Goal: Communication & Community: Answer question/provide support

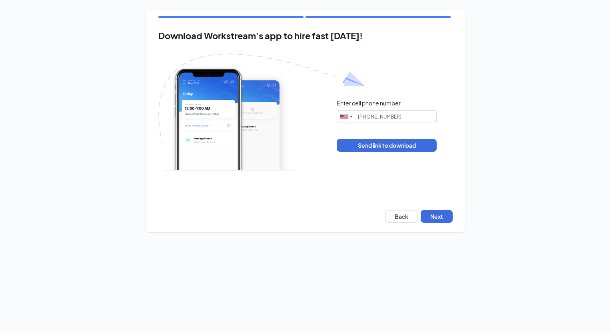
type input "[PHONE_NUMBER]"
click at [443, 214] on button "Next" at bounding box center [437, 216] width 32 height 13
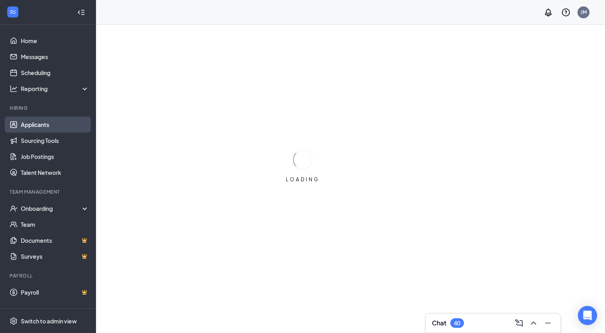
click at [40, 127] on link "Applicants" at bounding box center [55, 125] width 68 height 16
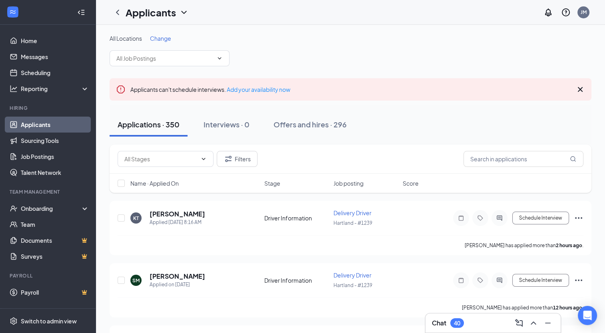
click at [168, 40] on span "Change" at bounding box center [160, 38] width 21 height 7
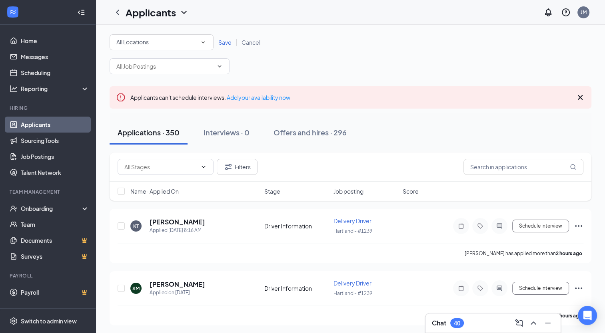
click at [204, 42] on icon "SmallChevronDown" at bounding box center [203, 43] width 3 height 2
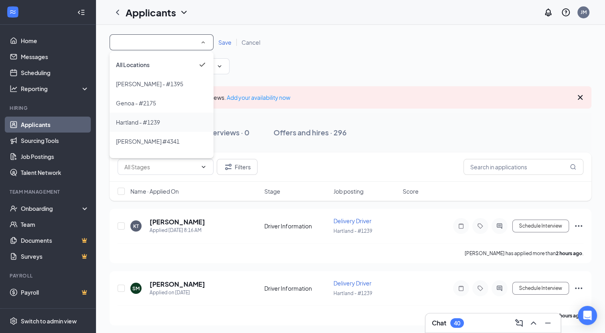
click at [171, 119] on div "Hartland - #1239" at bounding box center [161, 123] width 91 height 10
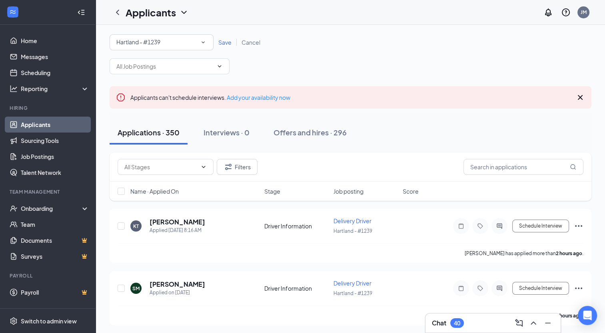
click at [224, 43] on span "Save" at bounding box center [224, 42] width 13 height 7
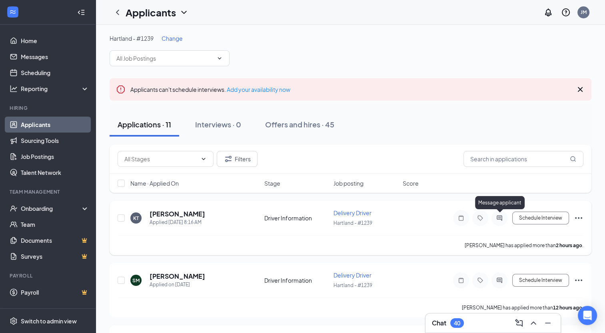
click at [500, 216] on icon "ActiveChat" at bounding box center [500, 218] width 10 height 6
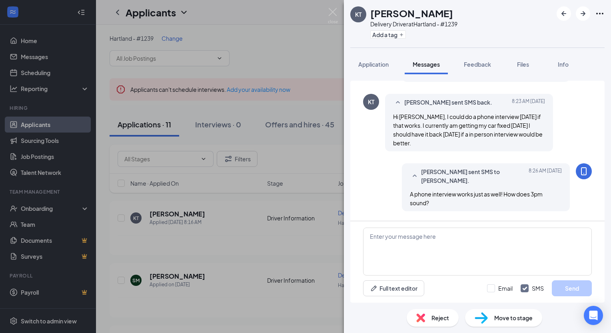
scroll to position [99, 0]
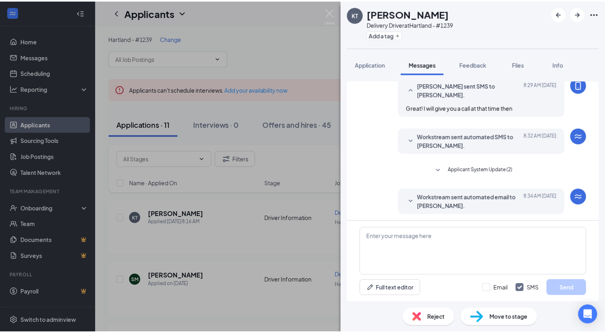
scroll to position [299, 0]
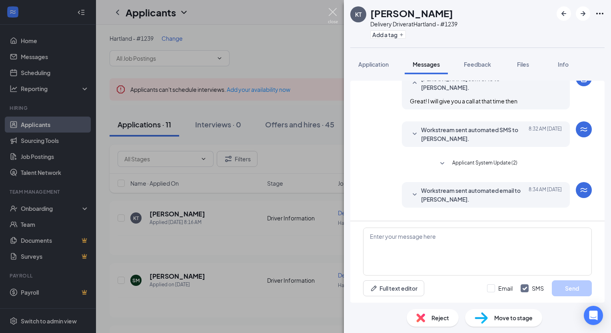
click at [335, 9] on img at bounding box center [333, 16] width 10 height 16
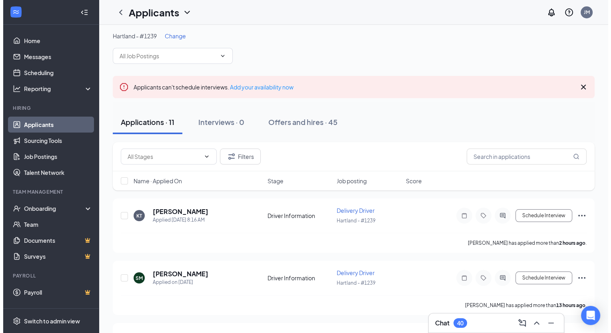
scroll to position [40, 0]
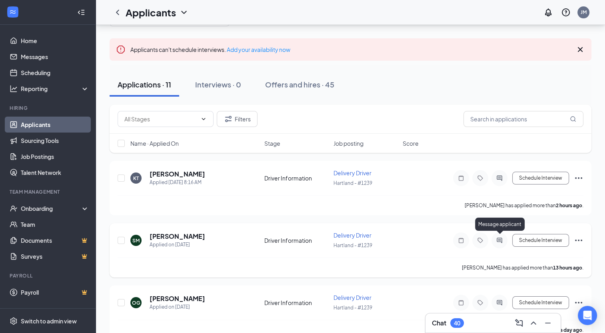
click at [501, 238] on icon "ActiveChat" at bounding box center [500, 241] width 10 height 6
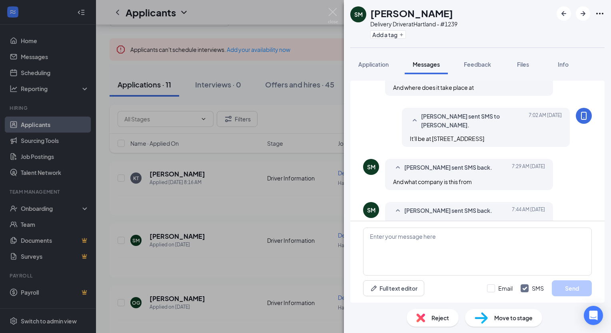
scroll to position [257, 0]
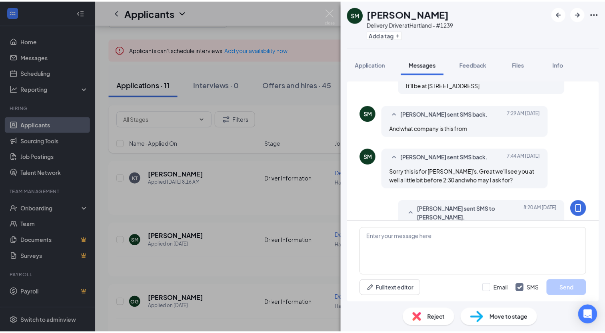
scroll to position [337, 0]
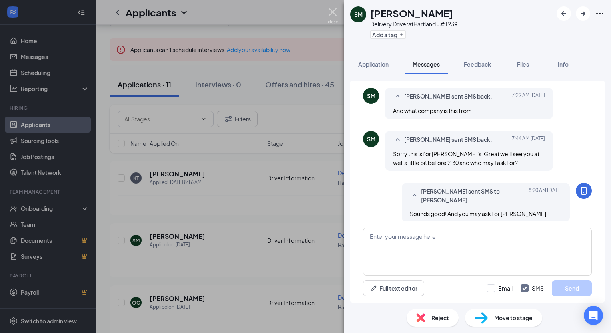
click at [334, 8] on img at bounding box center [333, 16] width 10 height 16
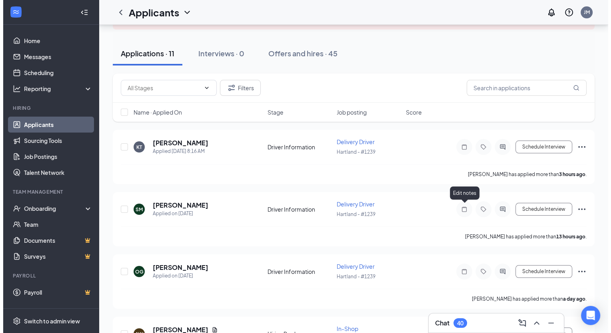
scroll to position [80, 0]
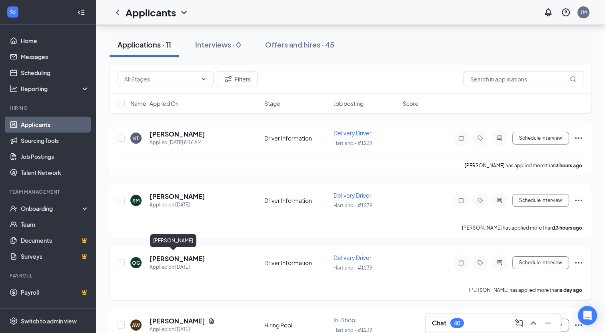
click at [163, 258] on h5 "[PERSON_NAME]" at bounding box center [178, 259] width 56 height 9
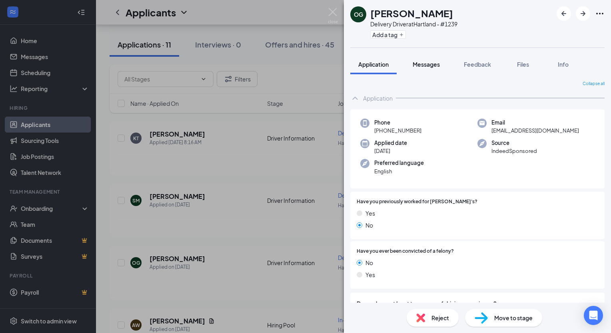
click at [430, 66] on span "Messages" at bounding box center [426, 64] width 27 height 7
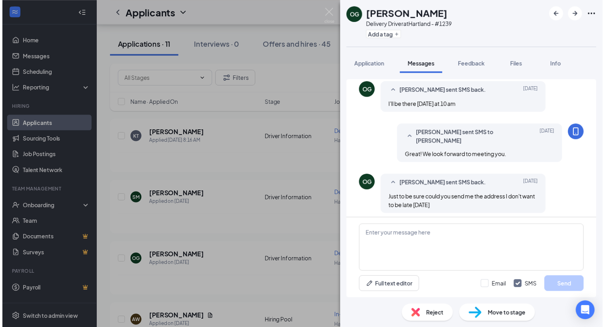
scroll to position [323, 0]
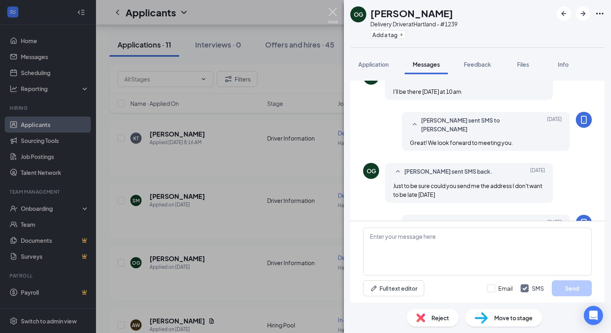
click at [333, 9] on img at bounding box center [333, 16] width 10 height 16
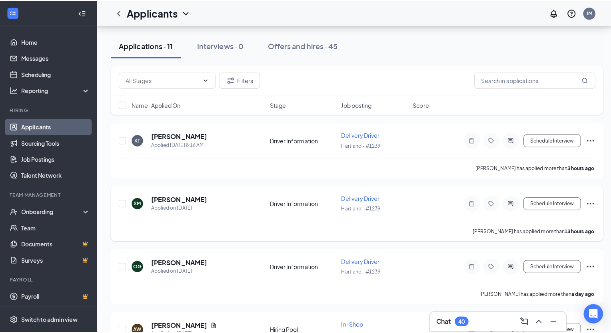
scroll to position [120, 0]
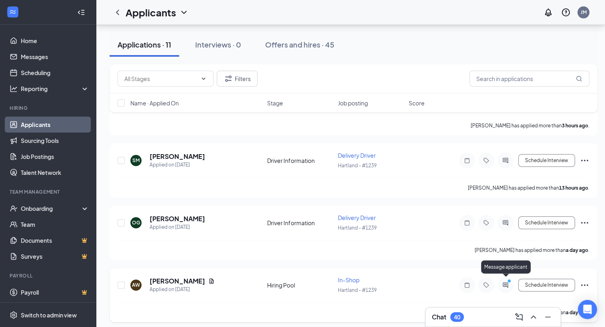
click at [507, 281] on icon "PrimaryDot" at bounding box center [510, 282] width 10 height 6
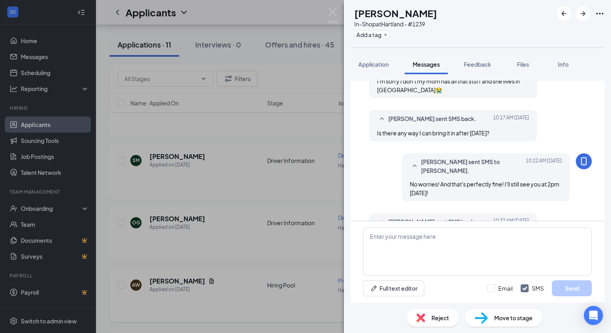
scroll to position [335, 0]
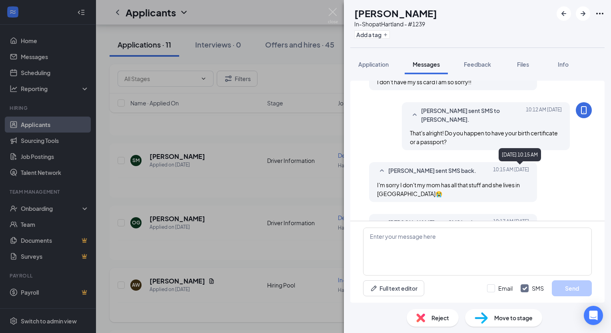
scroll to position [320, 0]
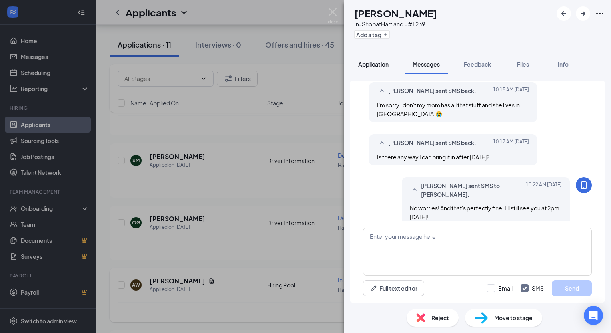
click at [369, 67] on span "Application" at bounding box center [373, 64] width 30 height 7
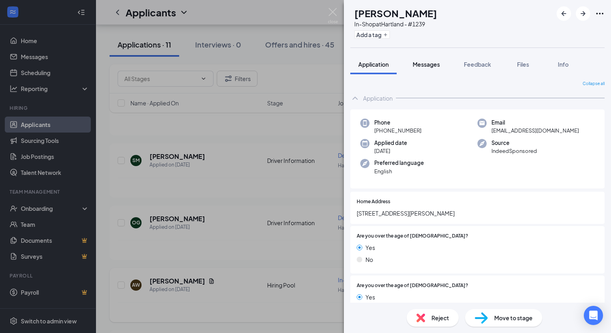
click at [422, 65] on span "Messages" at bounding box center [426, 64] width 27 height 7
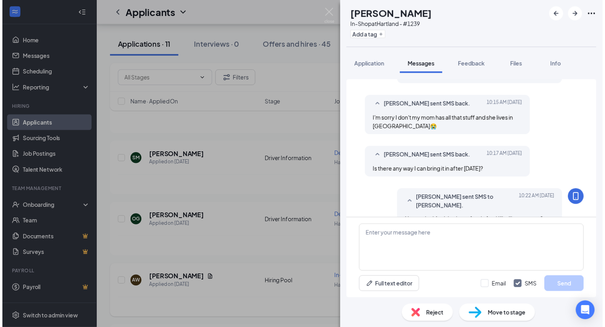
scroll to position [375, 0]
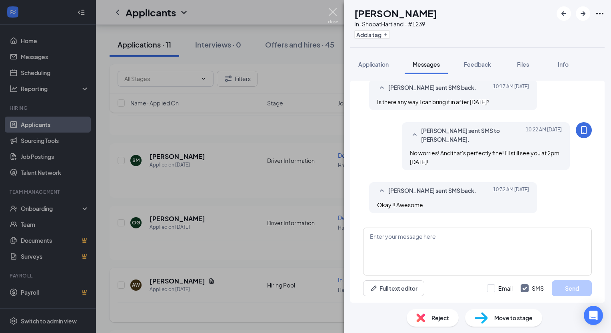
click at [331, 14] on img at bounding box center [333, 16] width 10 height 16
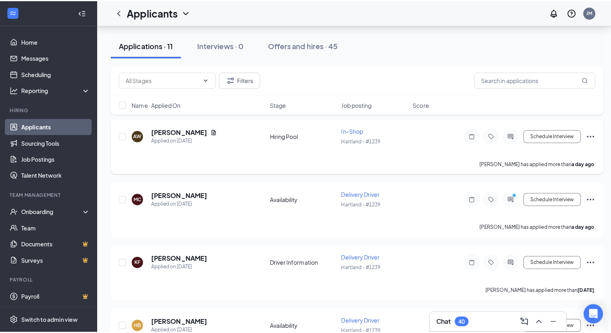
scroll to position [280, 0]
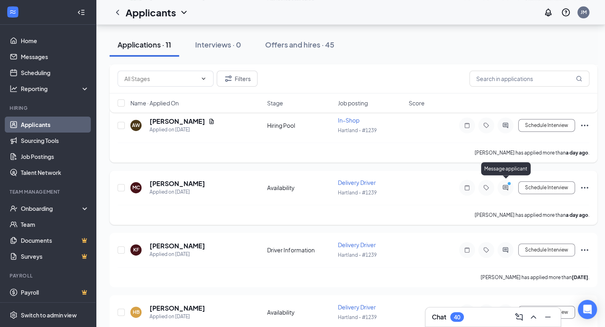
click at [502, 185] on icon "ActiveChat" at bounding box center [506, 188] width 10 height 6
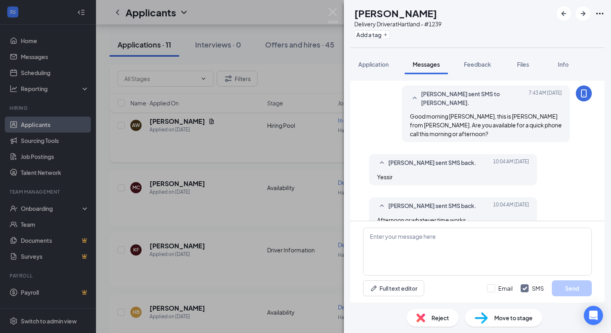
scroll to position [248, 0]
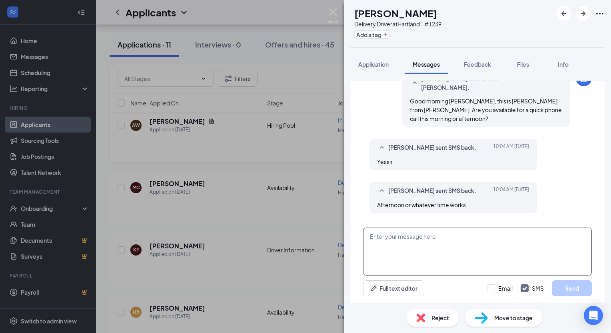
click at [469, 231] on textarea at bounding box center [477, 252] width 229 height 48
type textarea "D"
type textarea "Does 1:30pm work?"
click at [559, 288] on button "Send" at bounding box center [572, 289] width 40 height 16
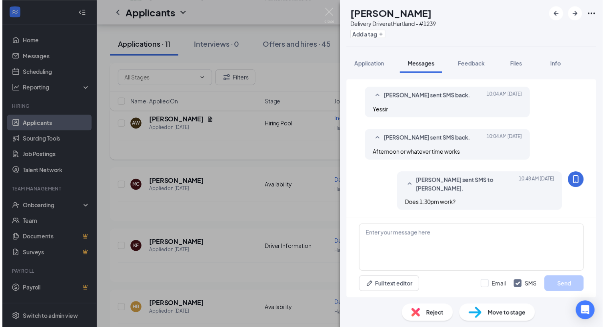
scroll to position [299, 0]
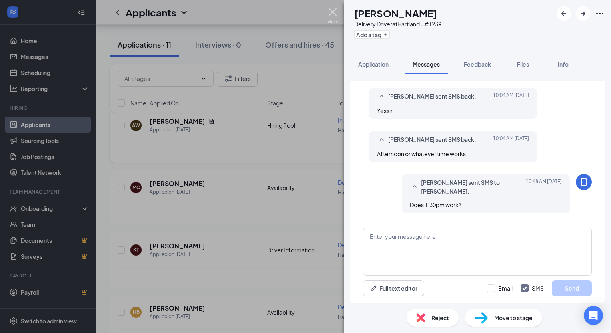
click at [329, 12] on img at bounding box center [333, 16] width 10 height 16
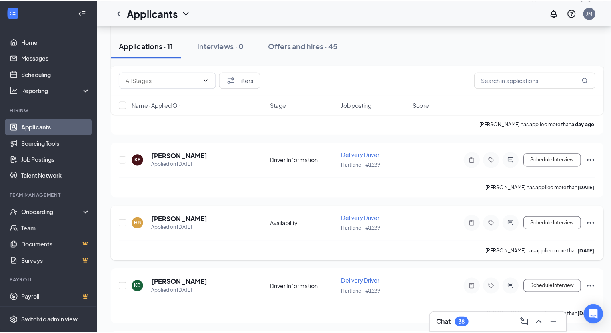
scroll to position [400, 0]
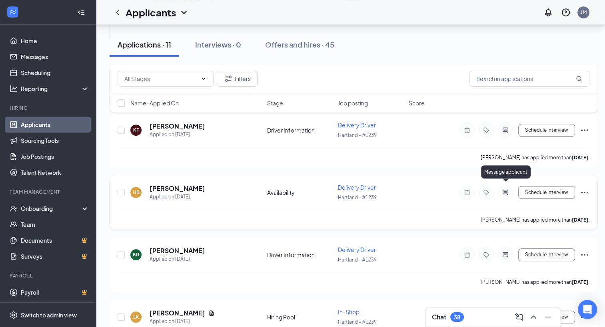
click at [504, 190] on icon "ActiveChat" at bounding box center [506, 193] width 10 height 6
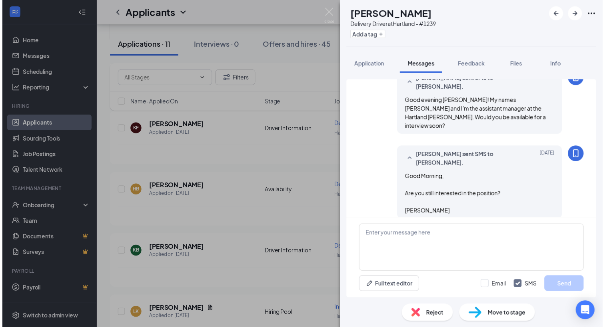
scroll to position [211, 0]
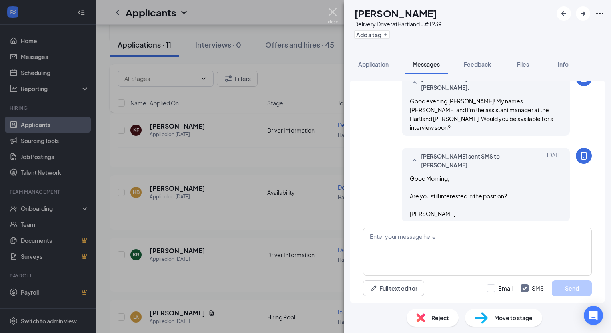
click at [335, 10] on img at bounding box center [333, 16] width 10 height 16
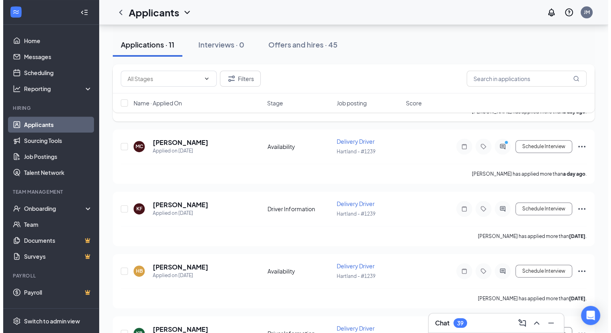
scroll to position [320, 0]
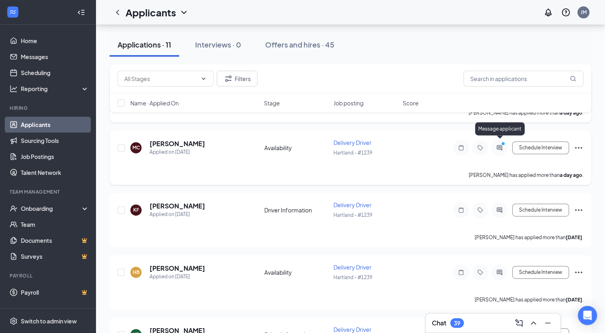
click at [499, 142] on icon "PrimaryDot" at bounding box center [504, 145] width 10 height 6
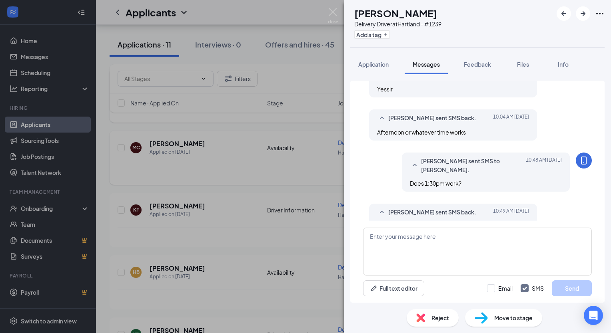
scroll to position [345, 0]
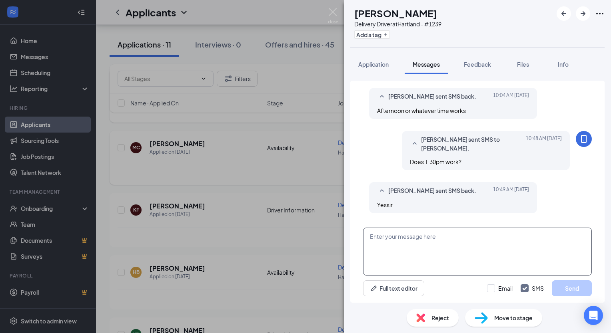
click at [431, 238] on textarea at bounding box center [477, 252] width 229 height 48
type textarea "Ok great! I'll call you then from [PHONE_NUMBER]"
click at [571, 292] on button "Send" at bounding box center [572, 289] width 40 height 16
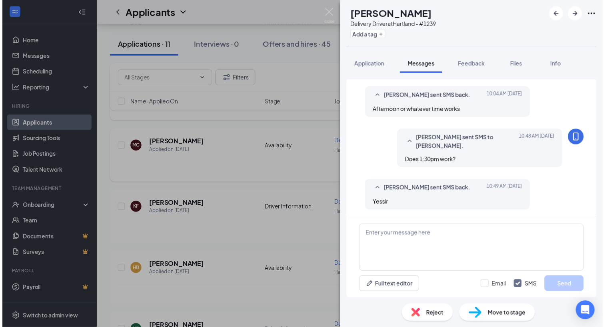
scroll to position [396, 0]
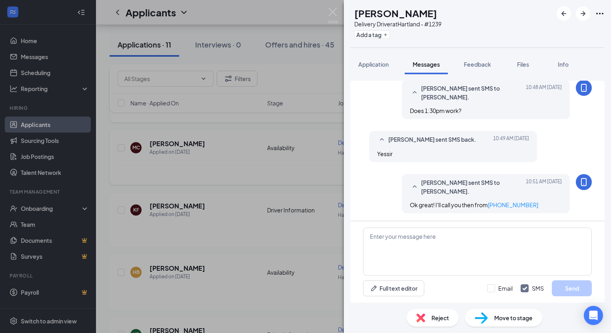
click at [286, 9] on div "MC [PERSON_NAME] Driver at [GEOGRAPHIC_DATA] - #1239 Add a tag Application Mess…" at bounding box center [305, 166] width 611 height 333
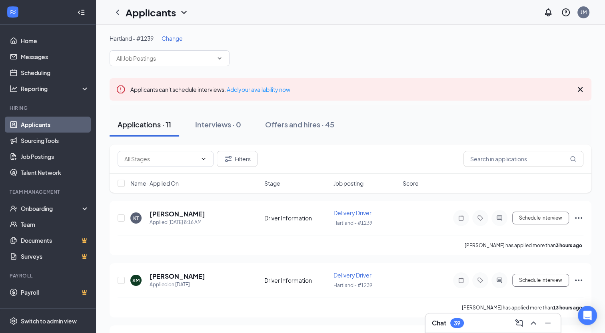
click at [176, 38] on span "Change" at bounding box center [172, 38] width 21 height 7
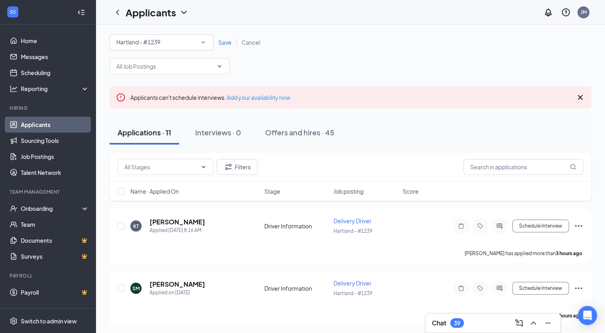
click at [205, 41] on icon "SmallChevronDown" at bounding box center [203, 42] width 7 height 7
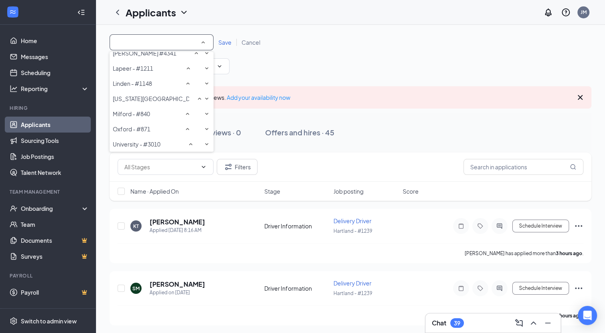
scroll to position [111, 0]
click at [171, 94] on div "[US_STATE][GEOGRAPHIC_DATA] - #764" at bounding box center [162, 99] width 98 height 10
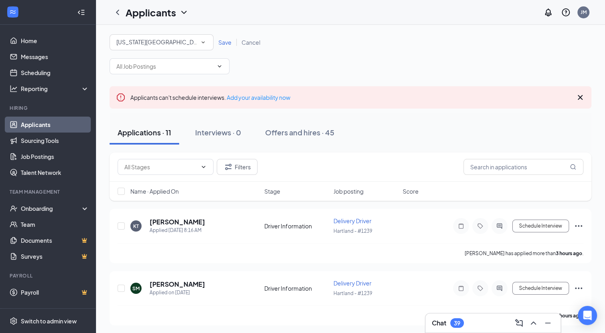
click at [224, 44] on span "Save" at bounding box center [224, 42] width 13 height 7
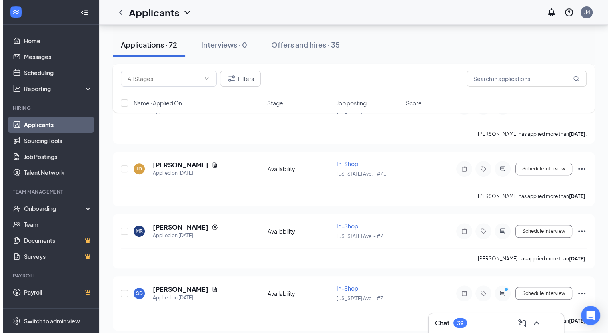
scroll to position [320, 0]
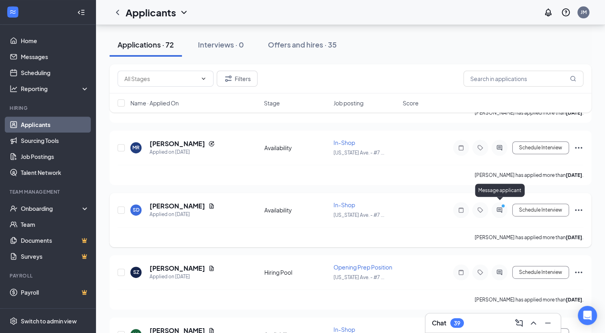
click at [497, 208] on icon "ActiveChat" at bounding box center [500, 210] width 10 height 6
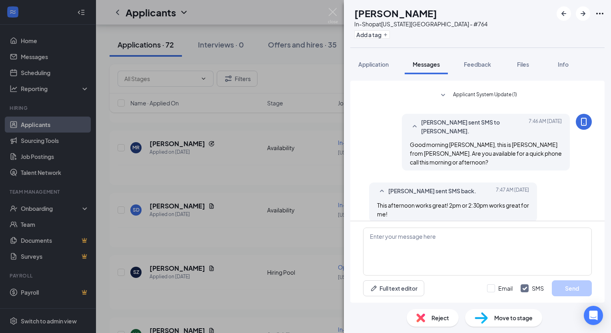
scroll to position [56, 0]
click at [448, 252] on textarea at bounding box center [477, 252] width 229 height 48
type textarea "Ok, how does 2:15pm sound?"
drag, startPoint x: 561, startPoint y: 288, endPoint x: 565, endPoint y: 285, distance: 4.3
click at [564, 285] on button "Send" at bounding box center [572, 289] width 40 height 16
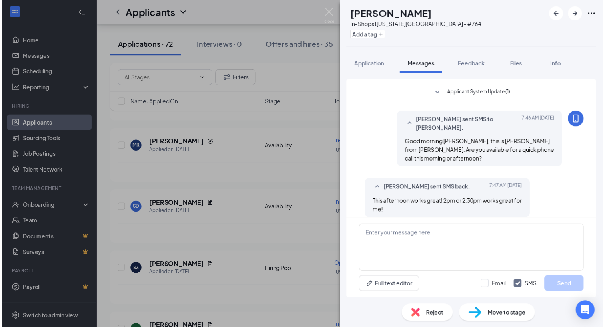
scroll to position [99, 0]
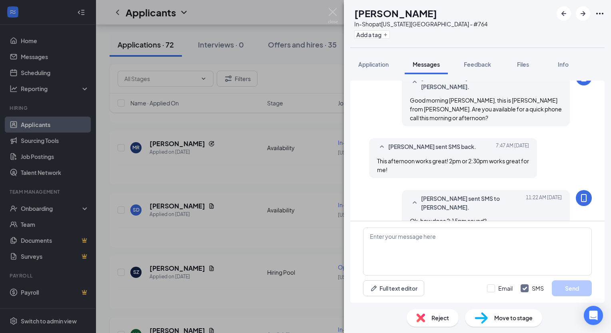
drag, startPoint x: 337, startPoint y: 7, endPoint x: 321, endPoint y: 315, distance: 308.3
click at [337, 6] on div "SD [PERSON_NAME] In-Shop at [US_STATE][GEOGRAPHIC_DATA] - #764 Add a tag Applic…" at bounding box center [305, 166] width 611 height 333
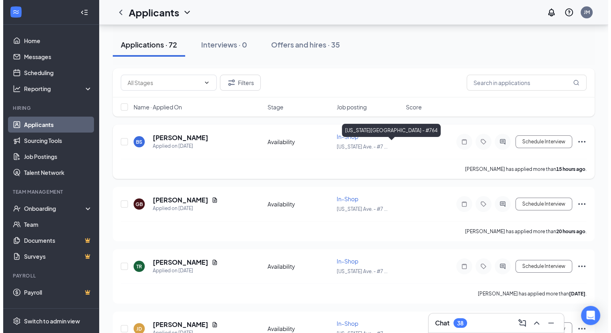
scroll to position [80, 0]
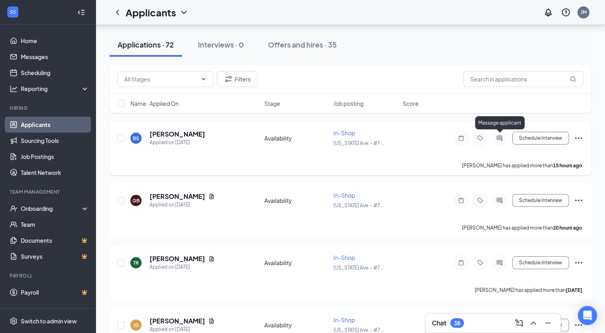
click at [496, 138] on icon "ActiveChat" at bounding box center [500, 138] width 10 height 6
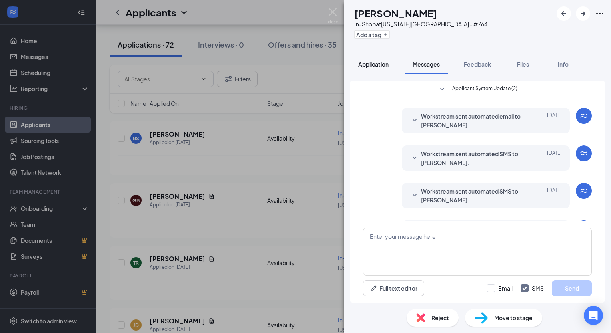
click at [379, 66] on span "Application" at bounding box center [373, 64] width 30 height 7
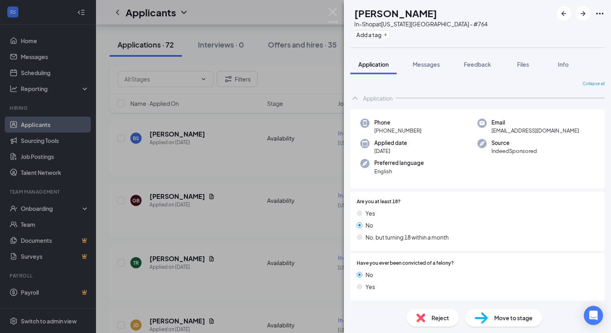
click at [445, 314] on span "Reject" at bounding box center [440, 318] width 18 height 9
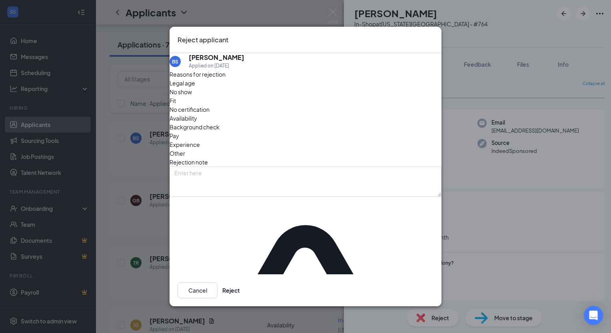
click at [191, 88] on span "Legal age" at bounding box center [183, 83] width 26 height 9
click at [240, 283] on button "Reject" at bounding box center [231, 291] width 18 height 16
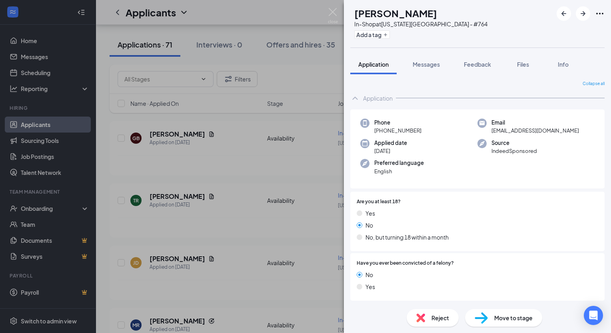
click at [425, 320] on div "Reject" at bounding box center [433, 318] width 52 height 18
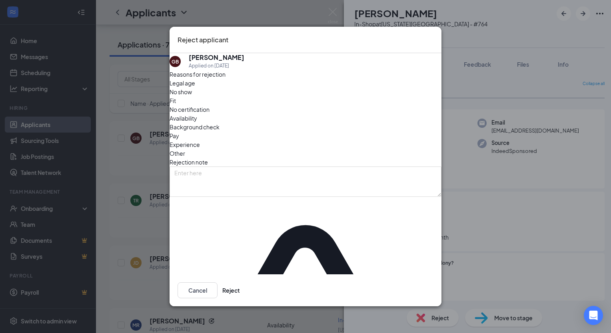
click at [195, 88] on span "Legal age" at bounding box center [183, 83] width 26 height 9
click at [240, 283] on button "Reject" at bounding box center [231, 291] width 18 height 16
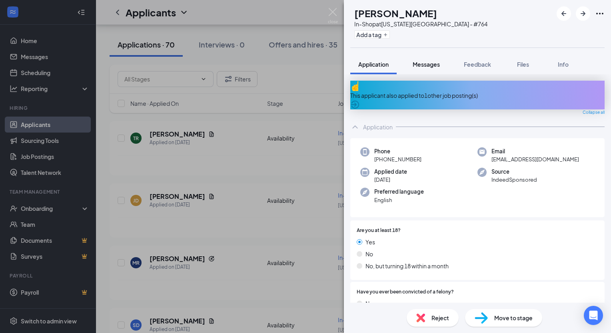
click at [438, 65] on span "Messages" at bounding box center [426, 64] width 27 height 7
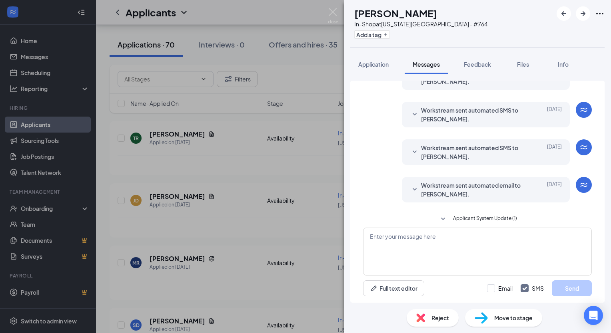
scroll to position [56, 0]
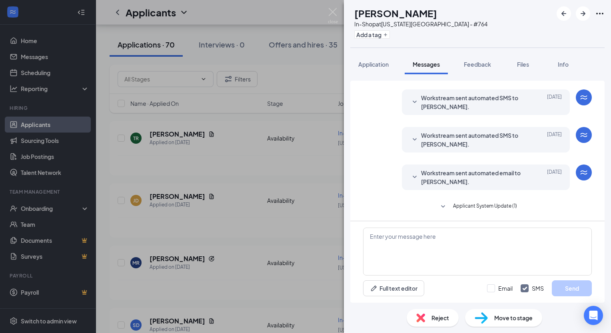
click at [441, 206] on icon "SmallChevronDown" at bounding box center [443, 207] width 4 height 2
click at [372, 64] on span "Application" at bounding box center [373, 64] width 30 height 7
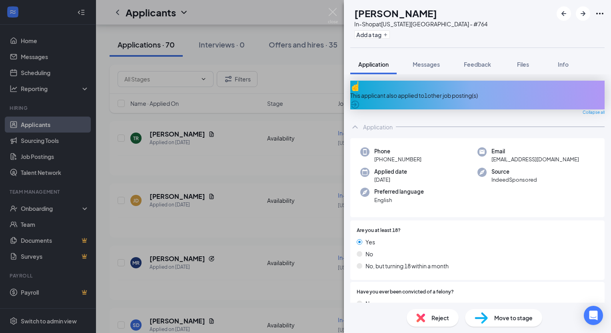
click at [433, 91] on div "This applicant also applied to 1 other job posting(s)" at bounding box center [477, 95] width 254 height 9
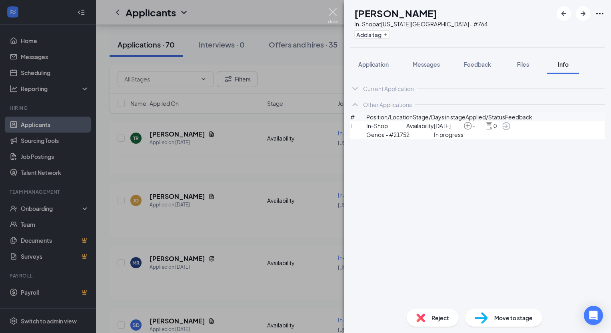
click at [334, 11] on img at bounding box center [333, 16] width 10 height 16
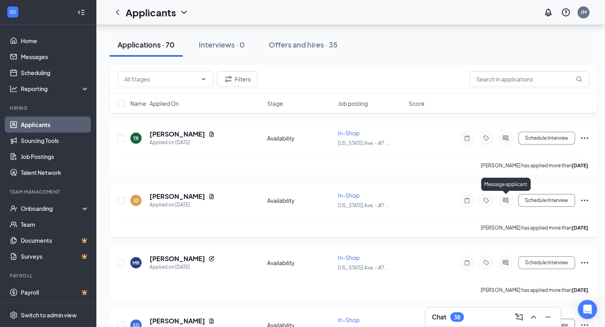
click at [505, 198] on icon "ActiveChat" at bounding box center [506, 201] width 10 height 6
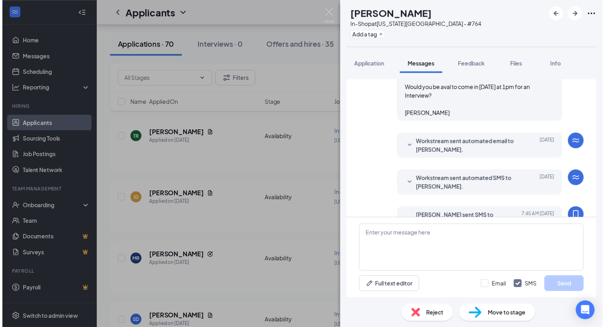
scroll to position [278, 0]
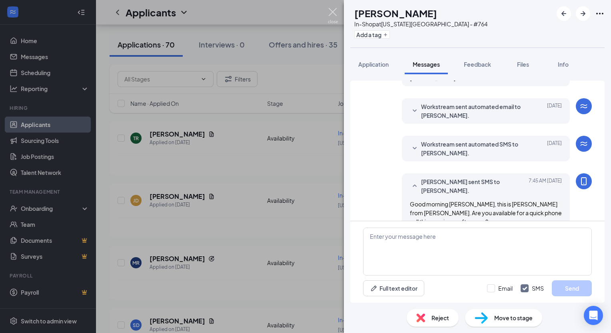
drag, startPoint x: 330, startPoint y: 8, endPoint x: 351, endPoint y: 20, distance: 23.9
click at [331, 8] on img at bounding box center [333, 16] width 10 height 16
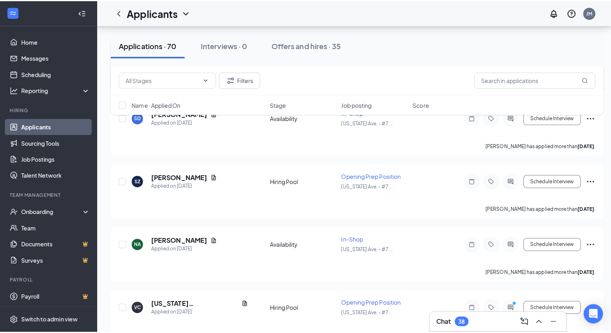
scroll to position [320, 0]
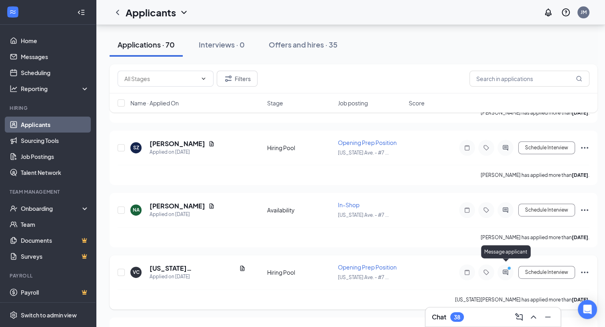
click at [509, 267] on circle "PrimaryDot" at bounding box center [509, 269] width 4 height 4
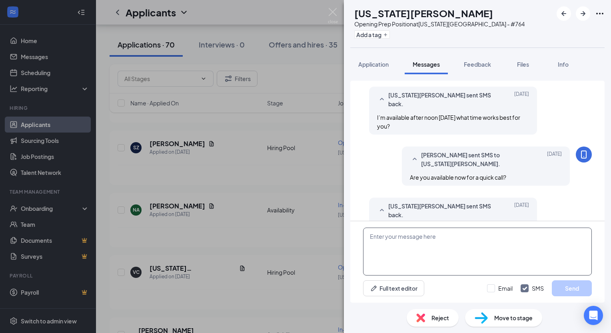
scroll to position [338, 0]
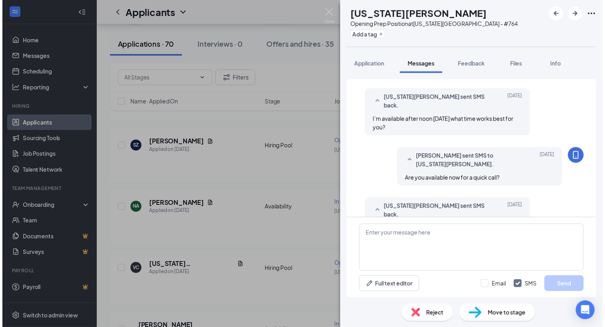
scroll to position [338, 0]
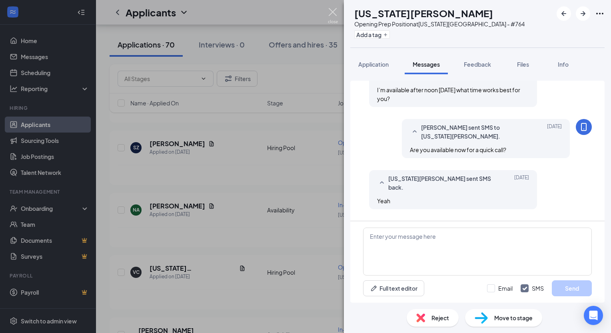
click at [333, 10] on img at bounding box center [333, 16] width 10 height 16
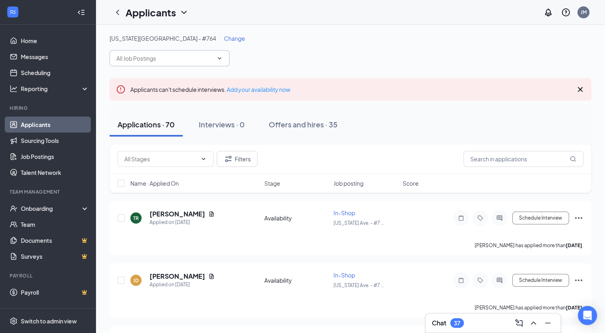
click at [222, 58] on icon "ChevronDown" at bounding box center [219, 58] width 6 height 6
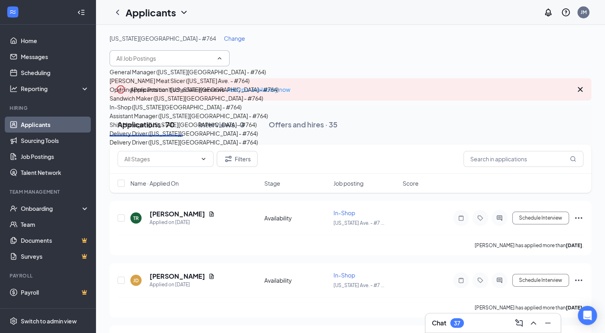
click at [224, 40] on span "Change" at bounding box center [234, 38] width 21 height 7
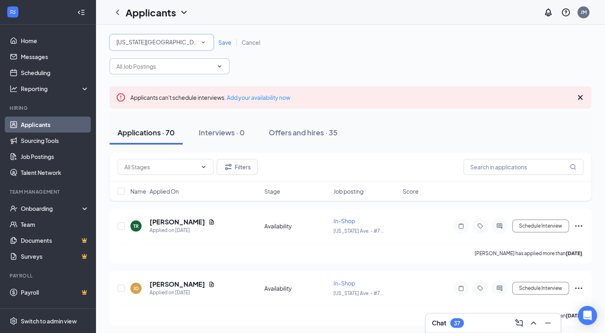
click at [205, 40] on icon "SmallChevronDown" at bounding box center [203, 42] width 7 height 7
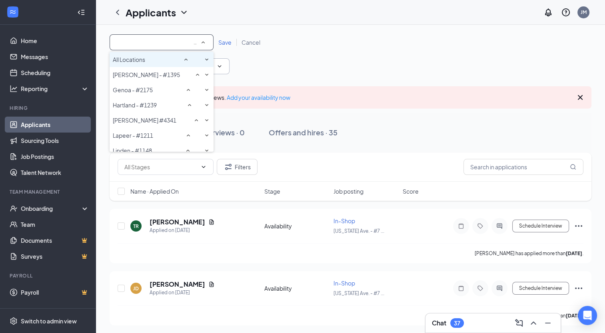
click at [163, 64] on div "All Locations" at bounding box center [162, 60] width 98 height 10
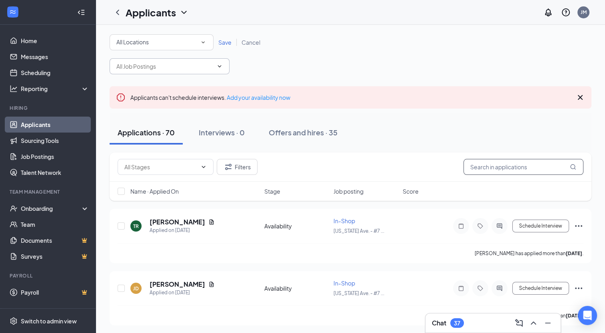
drag, startPoint x: 221, startPoint y: 42, endPoint x: 549, endPoint y: 130, distance: 339.1
click at [222, 42] on span "Save" at bounding box center [224, 42] width 13 height 7
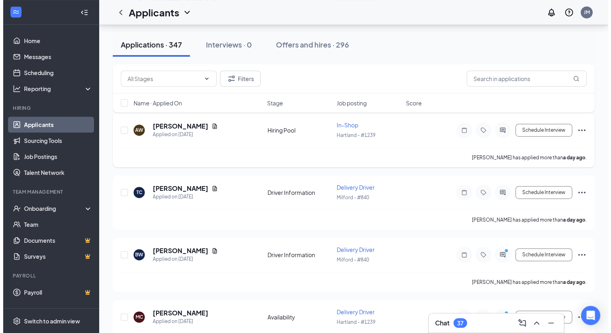
scroll to position [440, 0]
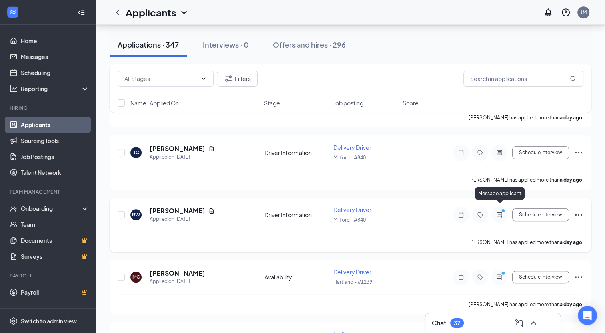
click at [497, 212] on icon "ActiveChat" at bounding box center [500, 215] width 10 height 6
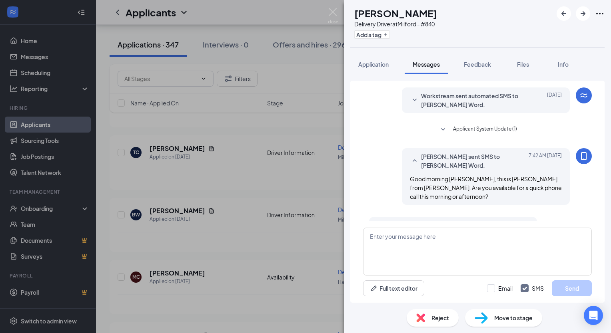
scroll to position [223, 0]
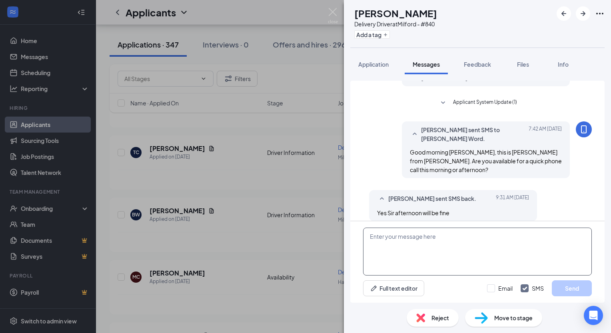
click at [407, 233] on textarea at bounding box center [477, 252] width 229 height 48
type textarea "Does 1:40pm work?"
click at [567, 288] on button "Send" at bounding box center [572, 289] width 40 height 16
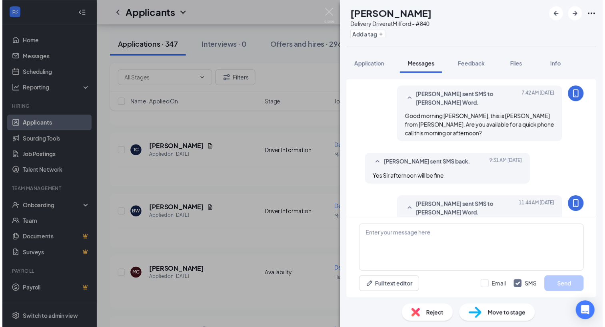
scroll to position [266, 0]
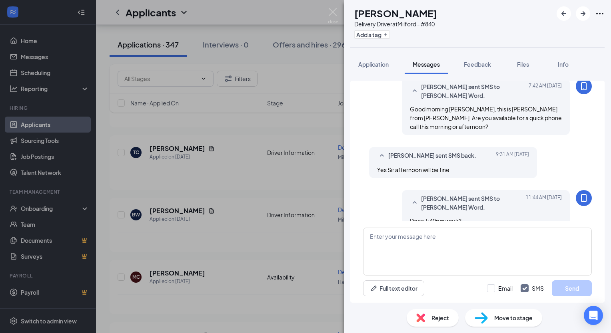
click at [332, 4] on div "BW [PERSON_NAME] Word Delivery Driver at [GEOGRAPHIC_DATA] - #840 Add a tag App…" at bounding box center [305, 166] width 611 height 333
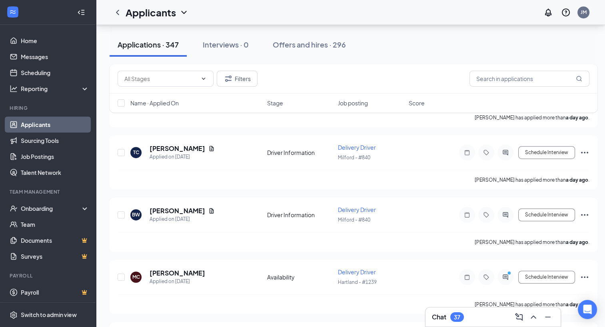
click at [332, 7] on div "Applicants JM" at bounding box center [350, 12] width 509 height 25
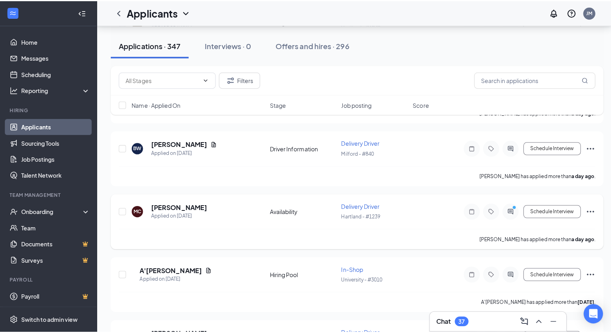
scroll to position [520, 0]
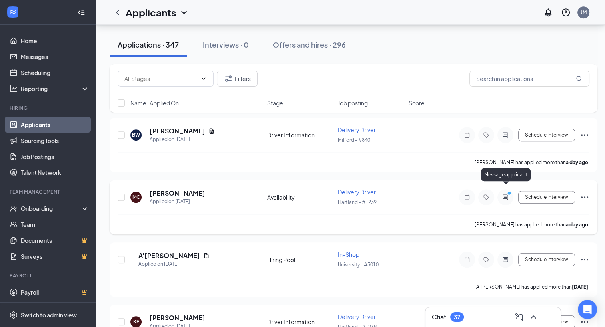
click at [505, 194] on icon "ActiveChat" at bounding box center [506, 197] width 10 height 6
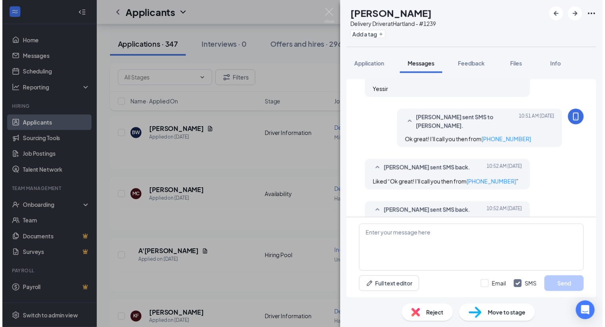
scroll to position [369, 0]
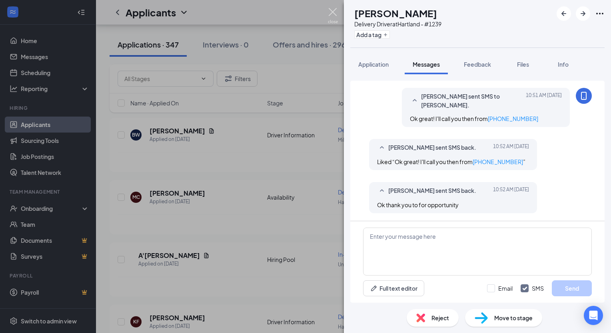
click at [332, 14] on img at bounding box center [333, 16] width 10 height 16
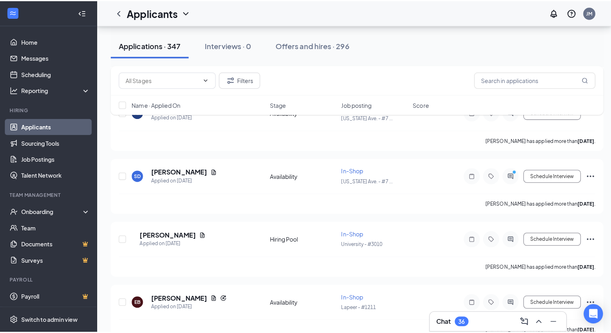
scroll to position [1439, 0]
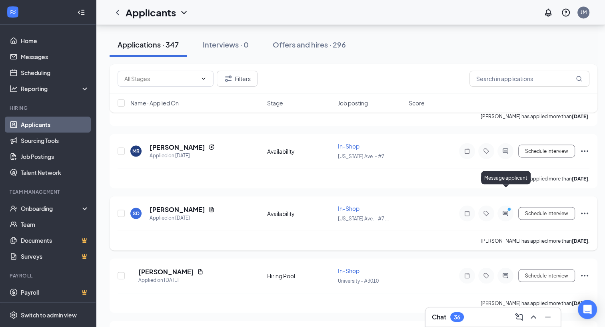
click at [508, 210] on icon "ActiveChat" at bounding box center [506, 213] width 10 height 6
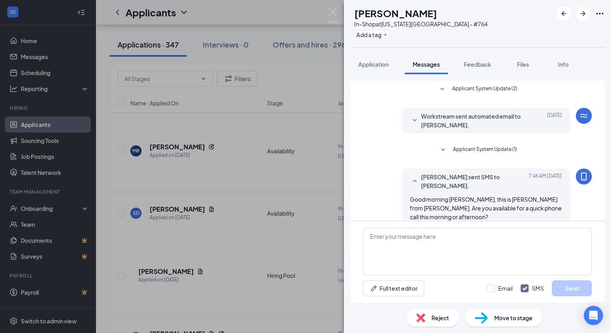
scroll to position [142, 0]
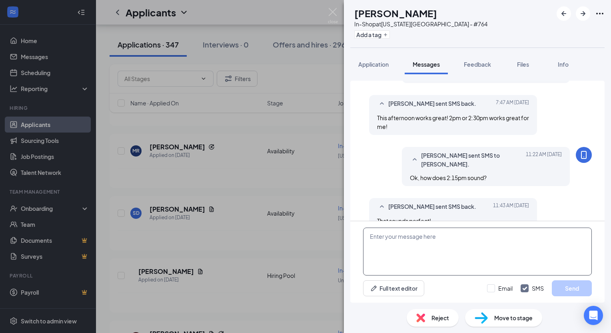
click at [473, 234] on textarea at bounding box center [477, 252] width 229 height 48
type textarea "Great! I'll call from [PHONE_NUMBER]"
click at [552, 283] on div "Email SMS Send" at bounding box center [539, 289] width 105 height 16
click at [554, 283] on button "Send" at bounding box center [572, 289] width 40 height 16
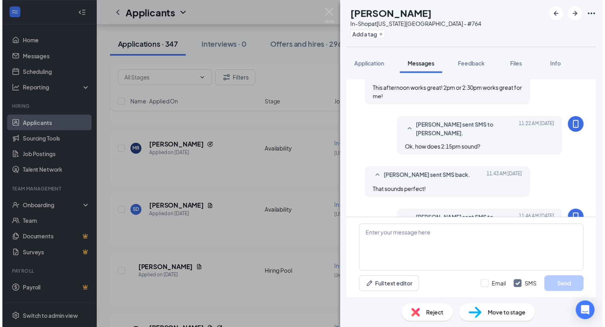
scroll to position [186, 0]
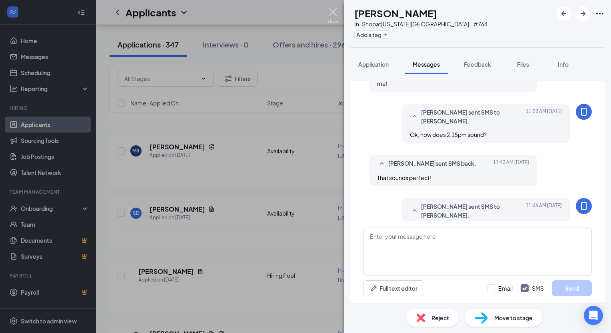
click at [334, 14] on img at bounding box center [333, 16] width 10 height 16
